Goal: Information Seeking & Learning: Learn about a topic

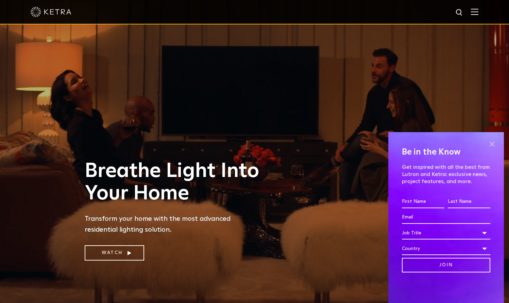
click at [494, 145] on span at bounding box center [492, 144] width 10 height 10
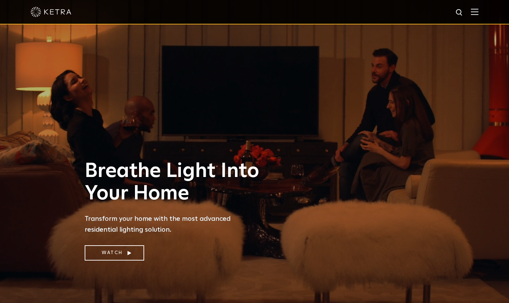
click at [479, 12] on img at bounding box center [474, 12] width 7 height 6
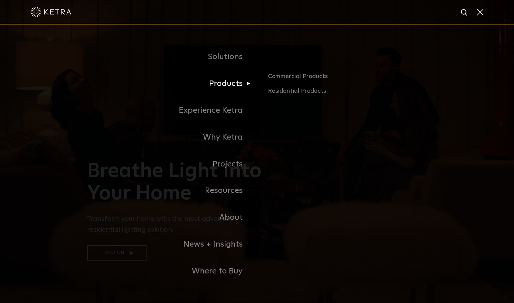
click at [236, 85] on link "Products" at bounding box center [172, 83] width 170 height 27
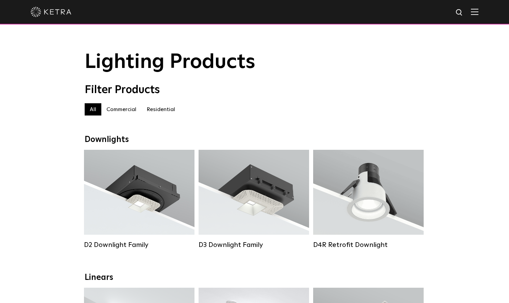
click at [479, 11] on img at bounding box center [474, 12] width 7 height 6
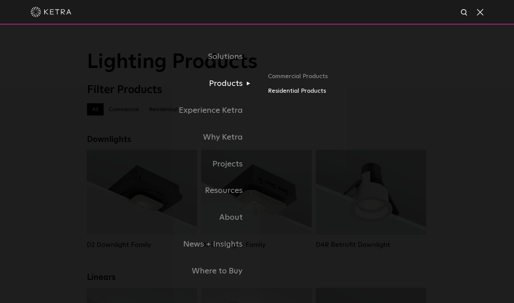
click at [285, 94] on link "Residential Products" at bounding box center [347, 91] width 159 height 10
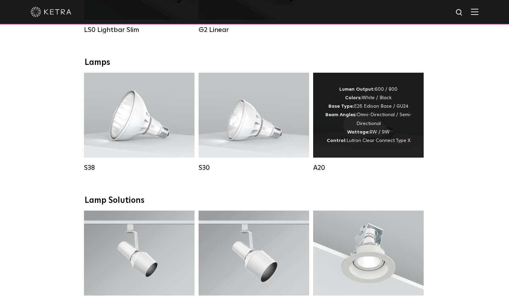
scroll to position [355, 0]
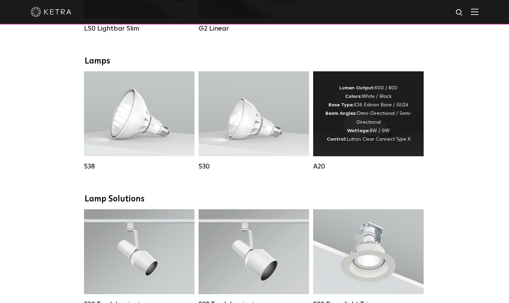
click at [361, 125] on div "Lumen Output: 600 / 800 Colors: White / Black Base Type: E26 Edison Base / GU24…" at bounding box center [369, 114] width 90 height 60
